Goal: Go to known website: Go to known website

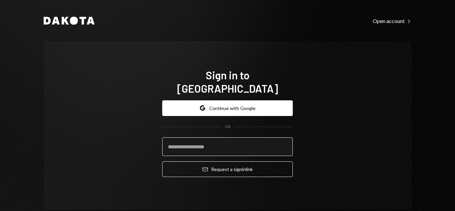
click at [247, 137] on input "email" at bounding box center [227, 146] width 131 height 19
type input "**********"
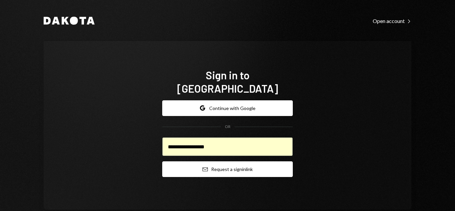
click at [241, 161] on button "Email Request a sign in link" at bounding box center [227, 169] width 131 height 16
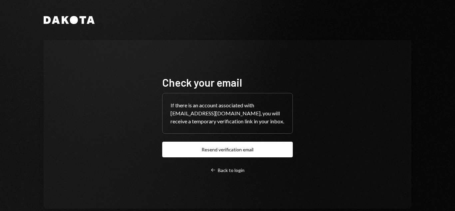
click at [160, 6] on div "Dakota Check your email If there is an account associated with [EMAIL_ADDRESS][…" at bounding box center [228, 112] width 400 height 224
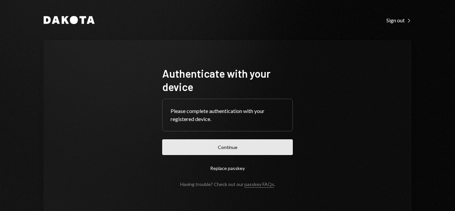
click at [234, 154] on button "Continue" at bounding box center [227, 147] width 131 height 16
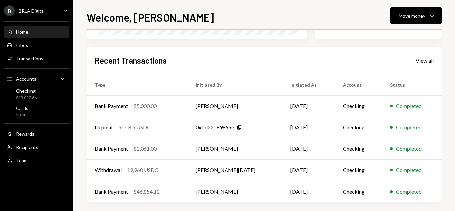
scroll to position [159, 0]
